Goal: Information Seeking & Learning: Find specific fact

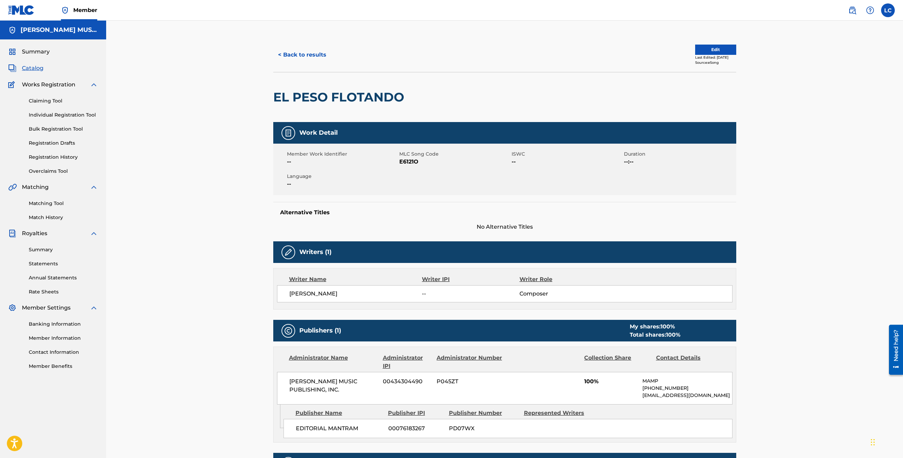
click at [306, 53] on button "< Back to results" at bounding box center [302, 54] width 58 height 17
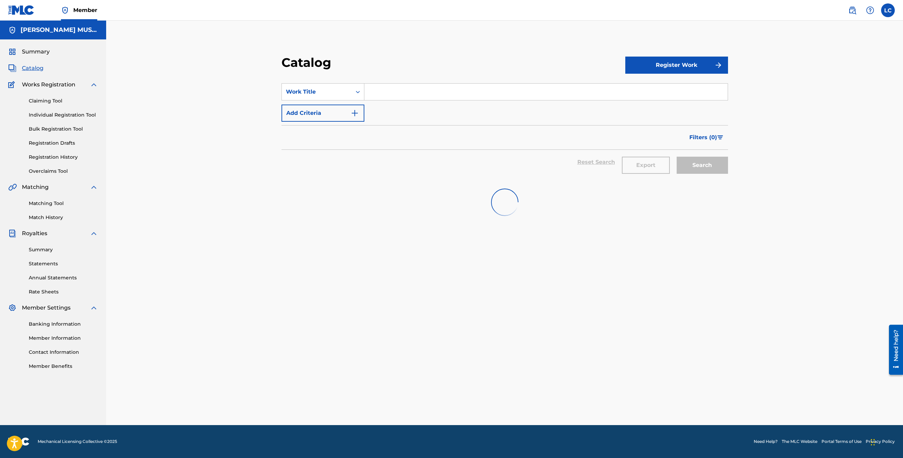
click at [853, 6] on img at bounding box center [853, 10] width 8 height 8
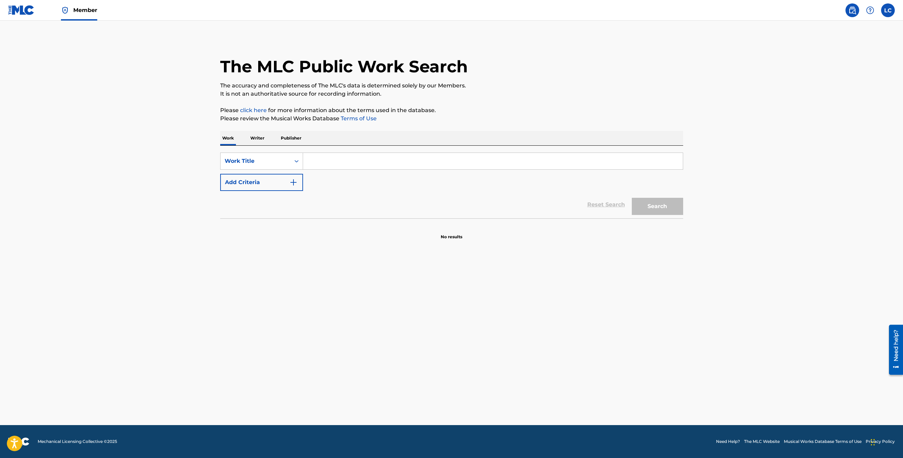
click at [362, 156] on input "Search Form" at bounding box center [493, 161] width 380 height 16
click at [667, 211] on button "Search" at bounding box center [657, 206] width 51 height 17
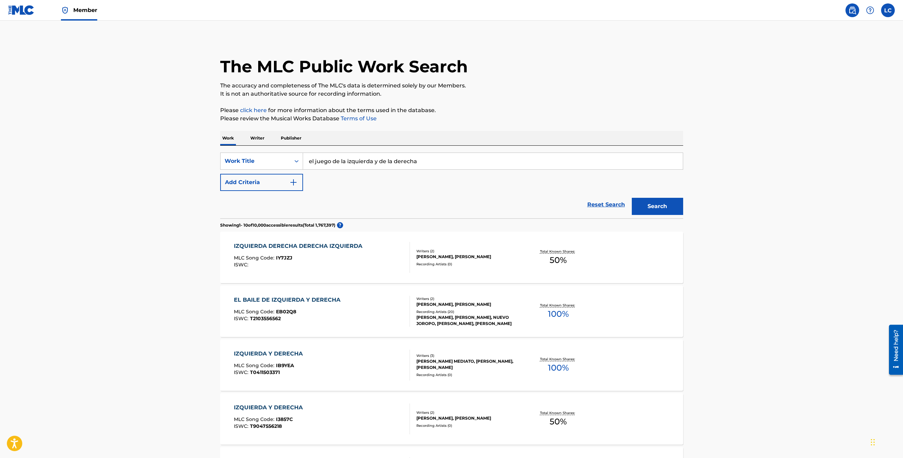
drag, startPoint x: 336, startPoint y: 161, endPoint x: 467, endPoint y: 172, distance: 130.7
click at [467, 172] on div "SearchWithCriteria2d1e6fca-c074-484f-a3e1-d2a5152ef5be Work Title el juego de l…" at bounding box center [451, 171] width 463 height 38
type input "el juego del siames"
click at [632, 198] on button "Search" at bounding box center [657, 206] width 51 height 17
